Goal: Task Accomplishment & Management: Manage account settings

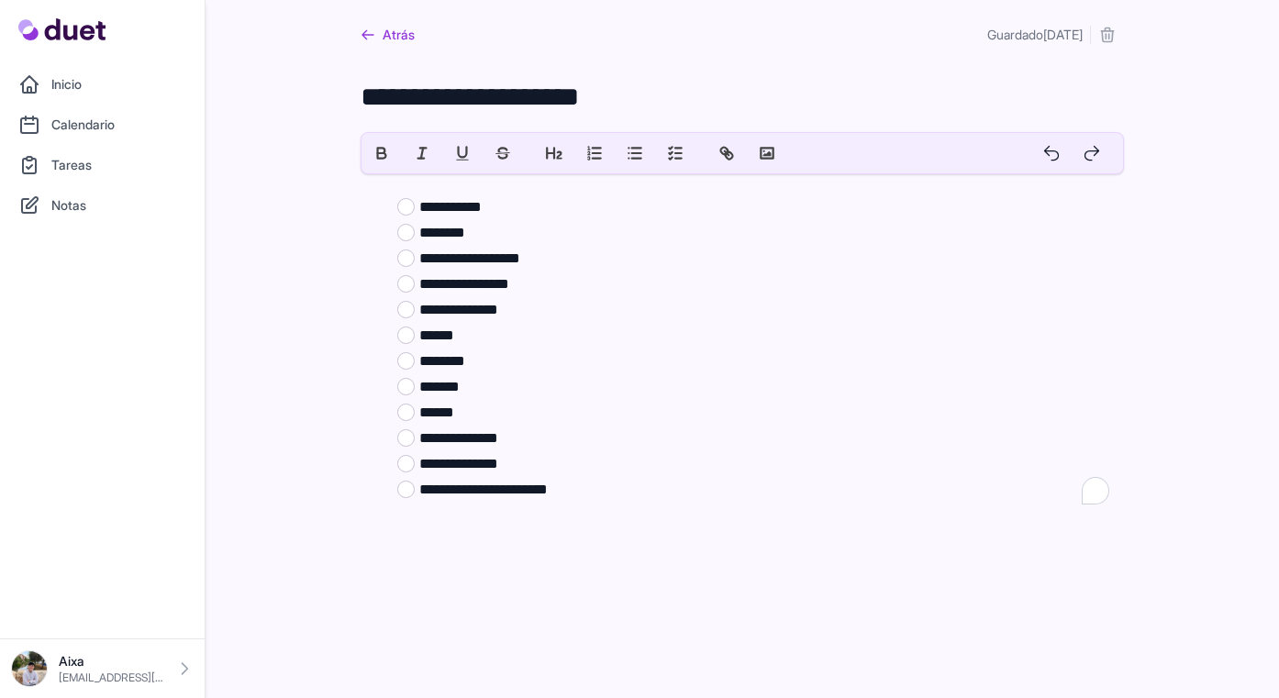
click at [381, 39] on link "Atrás" at bounding box center [388, 34] width 54 height 33
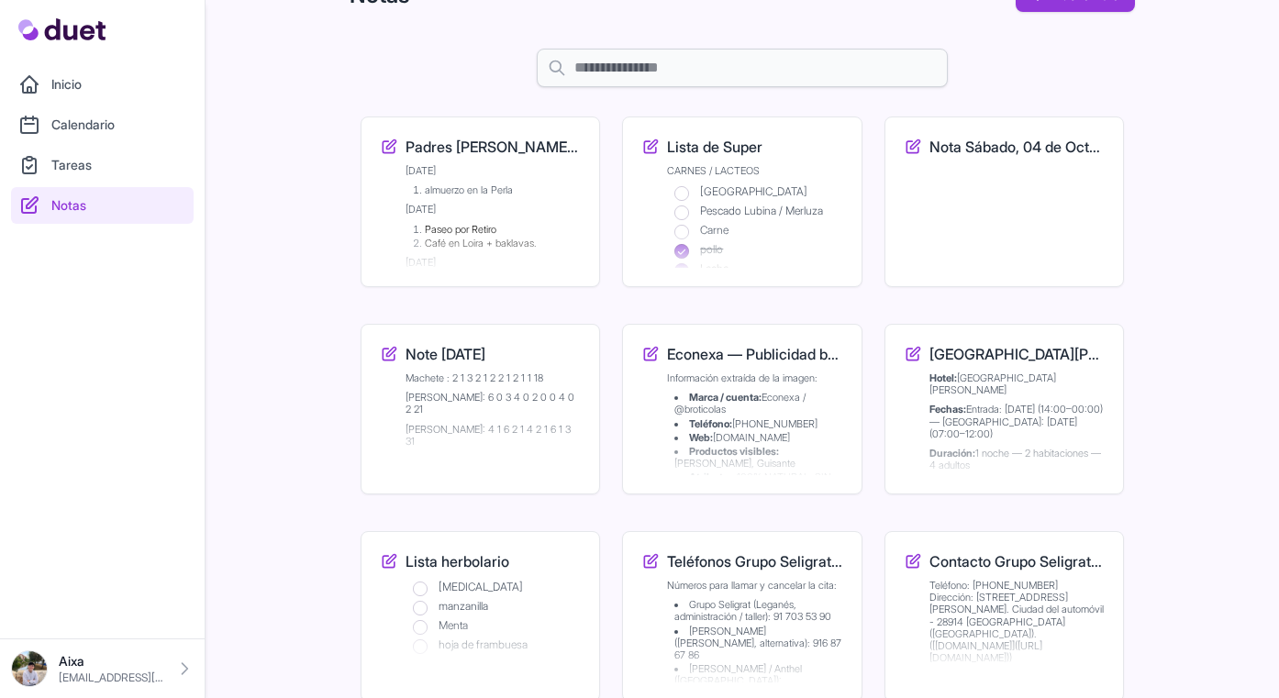
scroll to position [41, 0]
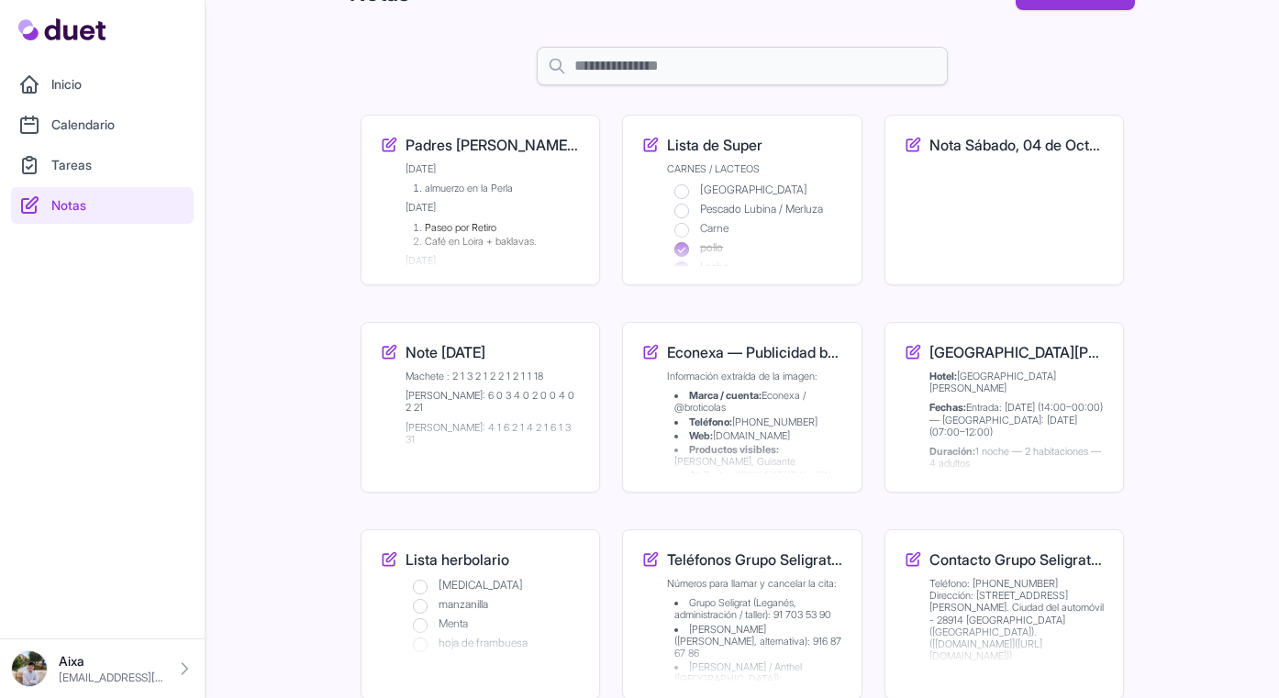
click at [480, 194] on li "almuerzo en la Perla" at bounding box center [497, 189] width 168 height 12
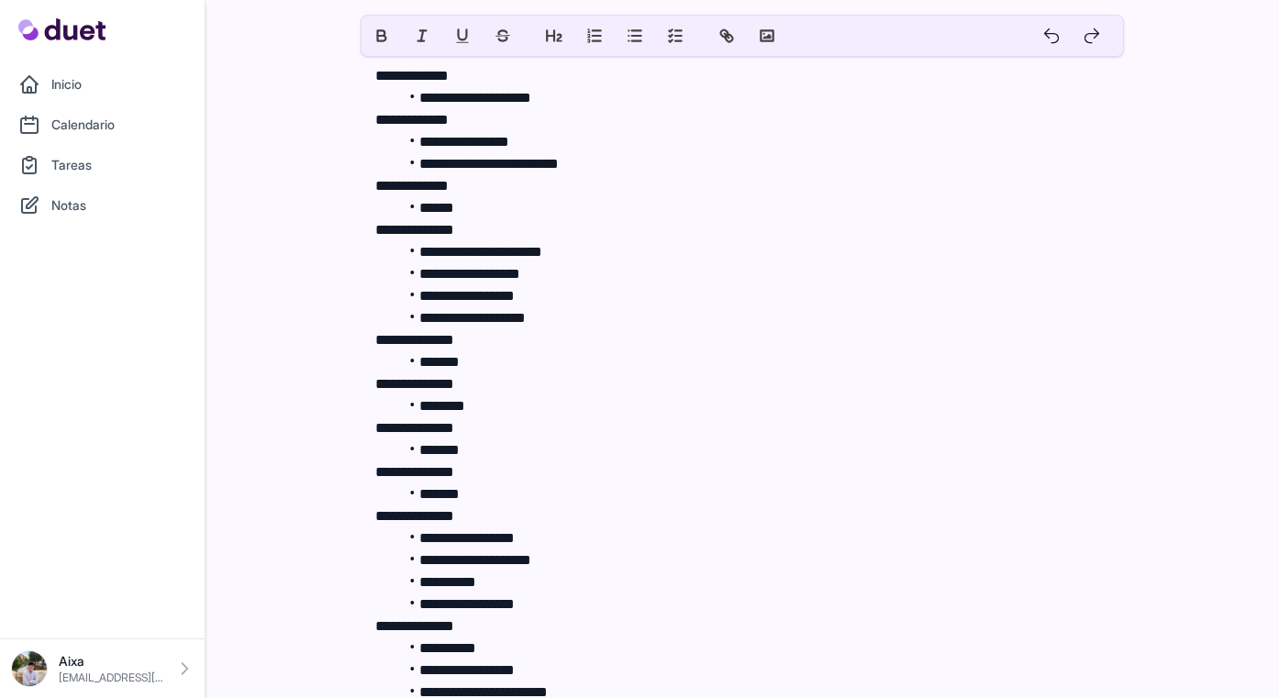
scroll to position [138, 0]
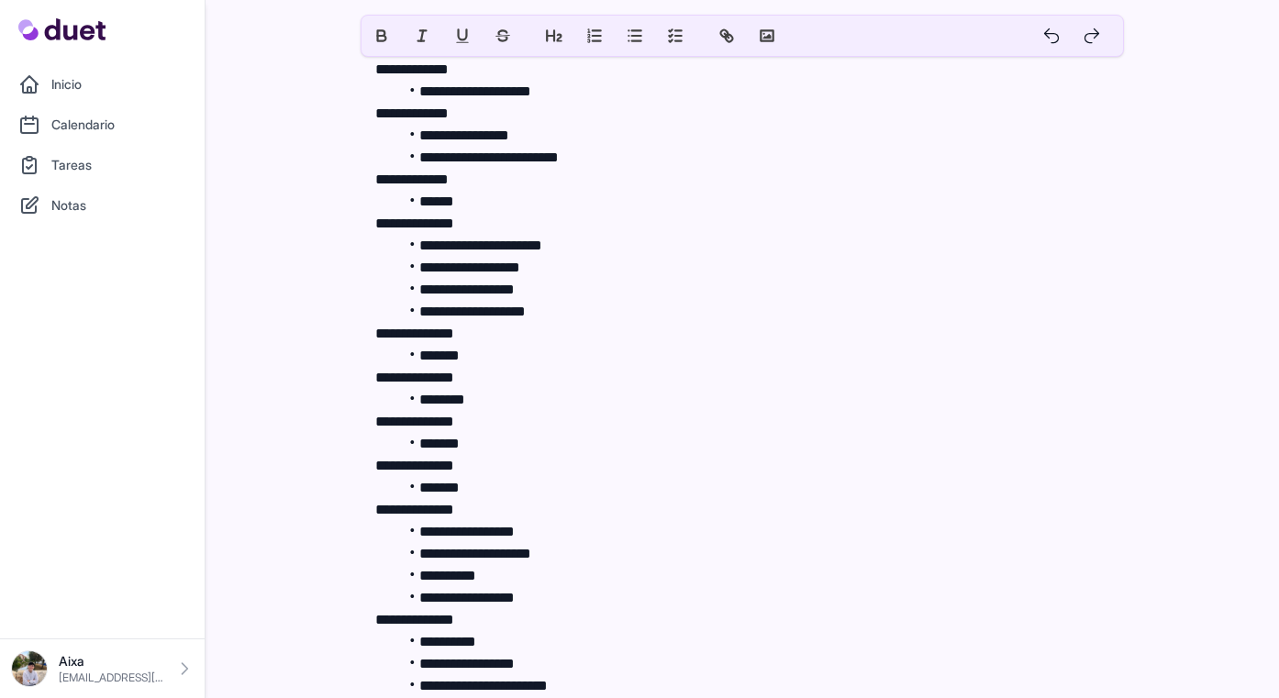
click at [511, 446] on li "*******" at bounding box center [753, 444] width 712 height 22
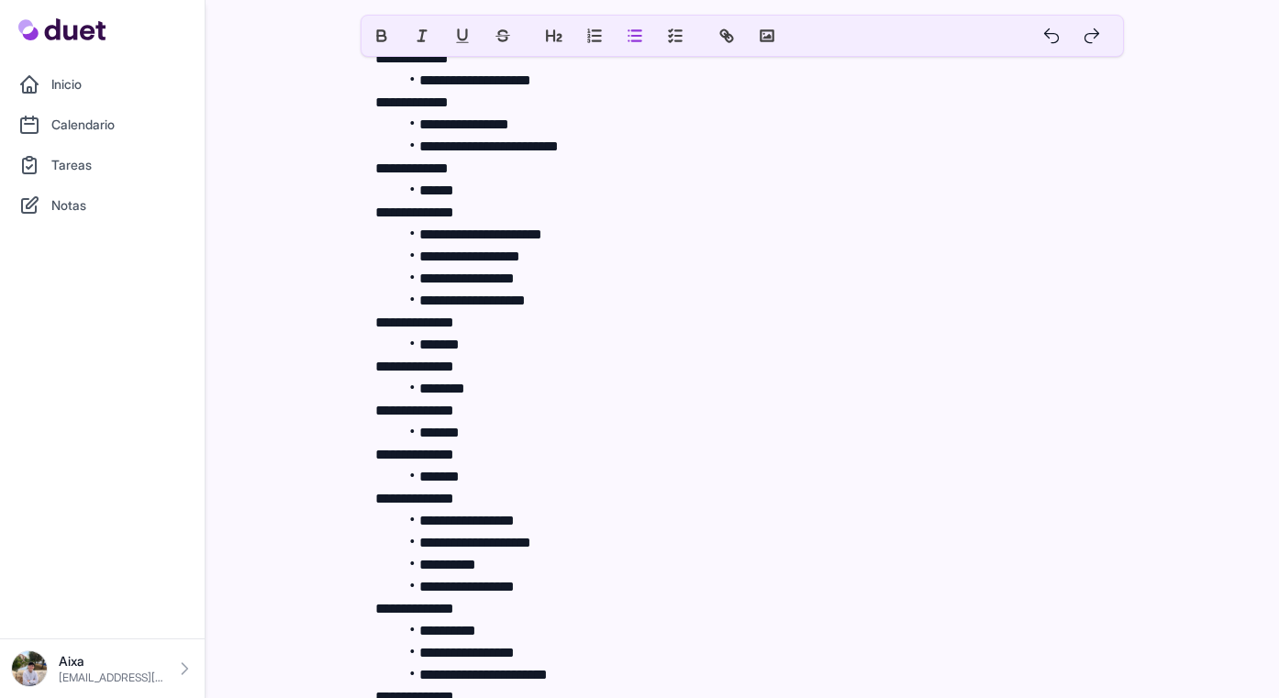
scroll to position [154, 0]
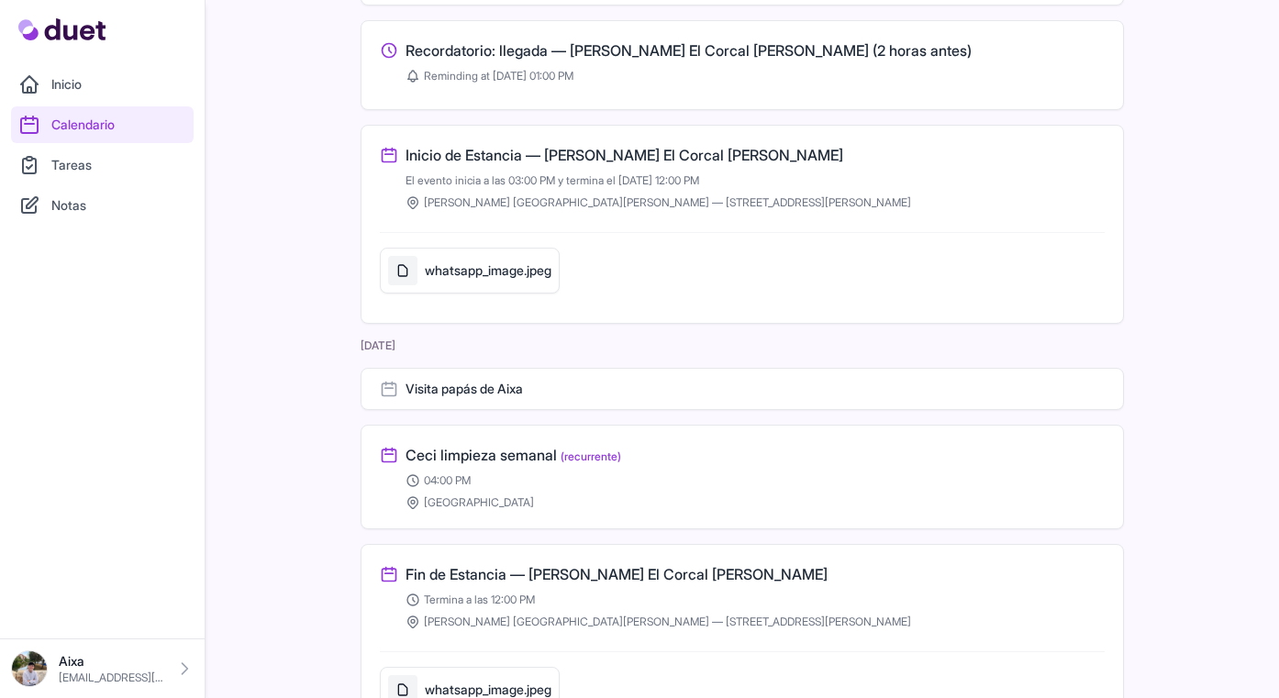
scroll to position [5710, 0]
